Goal: Transaction & Acquisition: Purchase product/service

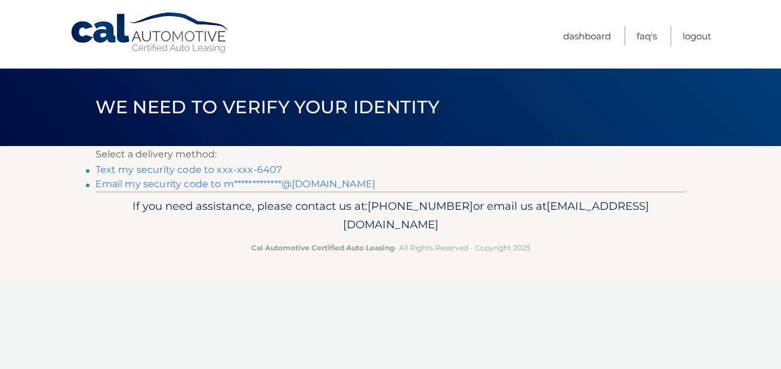
click at [243, 172] on link "Text my security code to xxx-xxx-6407" at bounding box center [188, 169] width 187 height 11
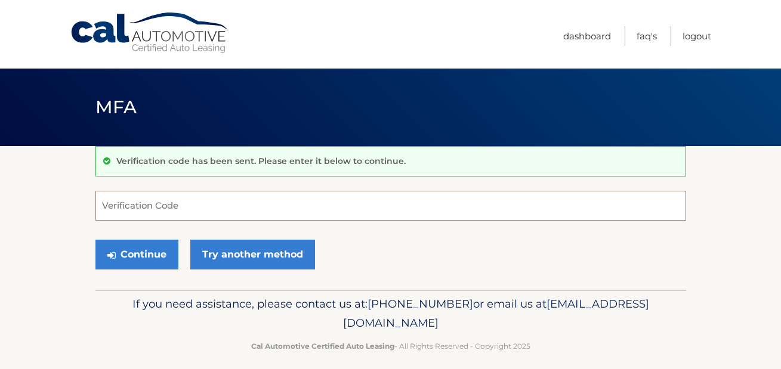
click at [223, 214] on input "Verification Code" at bounding box center [390, 206] width 591 height 30
type input "957107"
click at [147, 261] on button "Continue" at bounding box center [136, 255] width 83 height 30
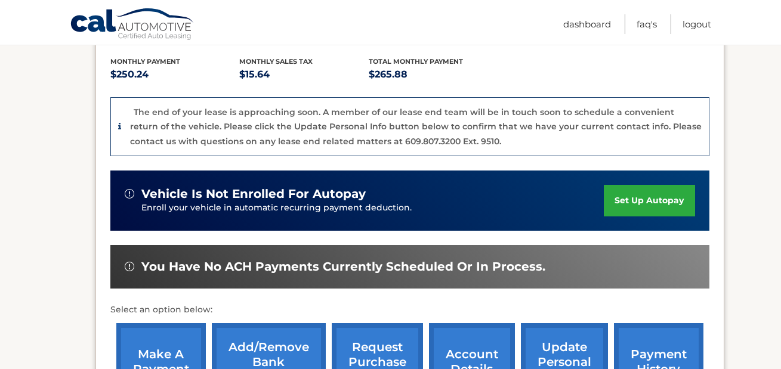
click at [135, 225] on div "vehicle is not enrolled for autopay Enroll your vehicle in automatic recurring …" at bounding box center [409, 201] width 599 height 60
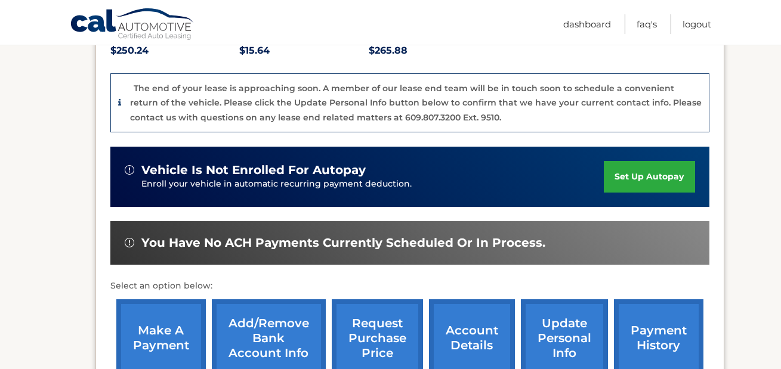
scroll to position [279, 0]
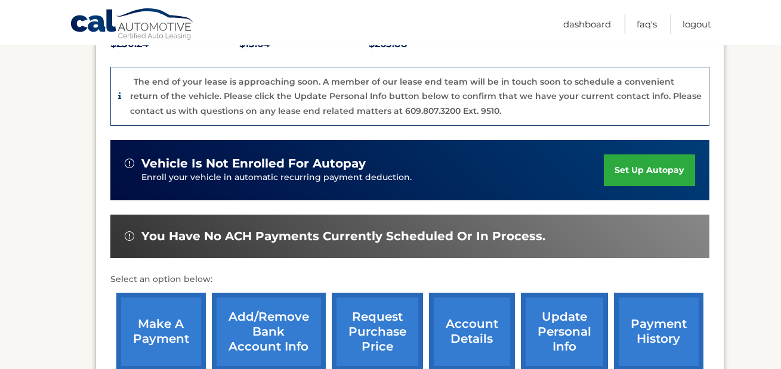
click at [147, 336] on link "make a payment" at bounding box center [160, 332] width 89 height 78
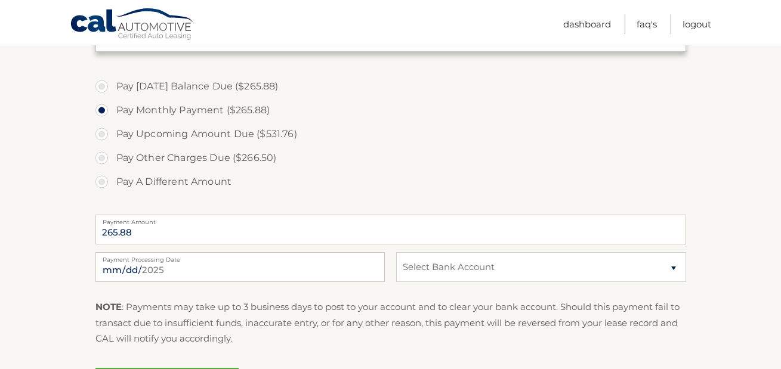
scroll to position [570, 0]
click at [103, 93] on label "Pay Today's Balance Due ($265.88)" at bounding box center [390, 88] width 591 height 24
click at [103, 93] on input "Pay Today's Balance Due ($265.88)" at bounding box center [106, 85] width 12 height 19
radio input "true"
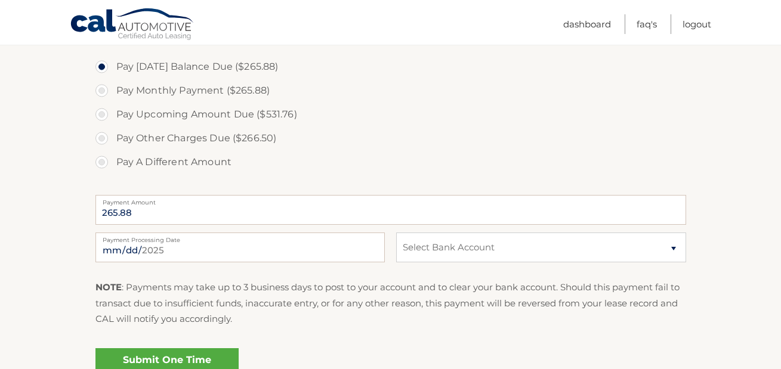
scroll to position [594, 0]
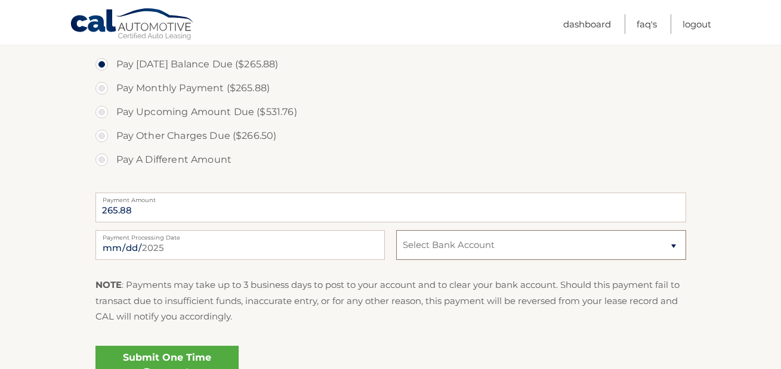
click at [426, 245] on select "Select Bank Account Checking CAPITAL ONE N.A. *****9963 Checking BANK OF AMERIC…" at bounding box center [540, 245] width 289 height 30
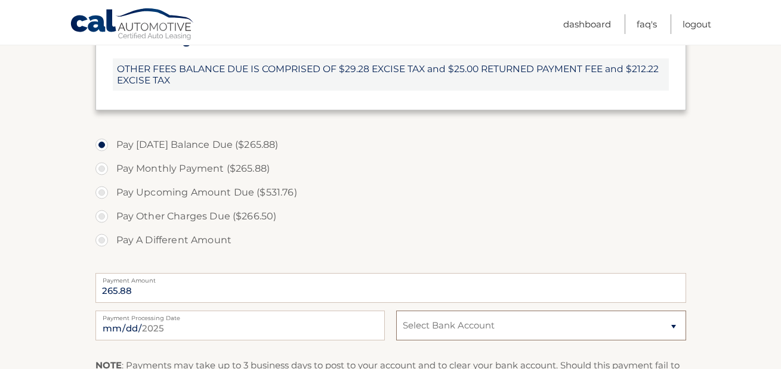
scroll to position [514, 0]
